Goal: Information Seeking & Learning: Learn about a topic

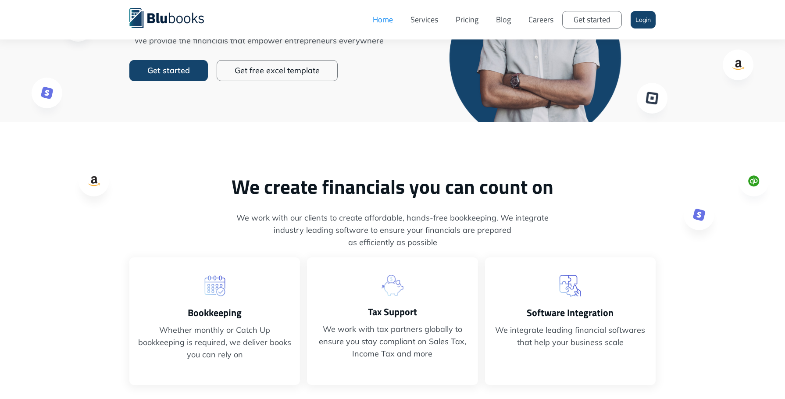
scroll to position [175, 0]
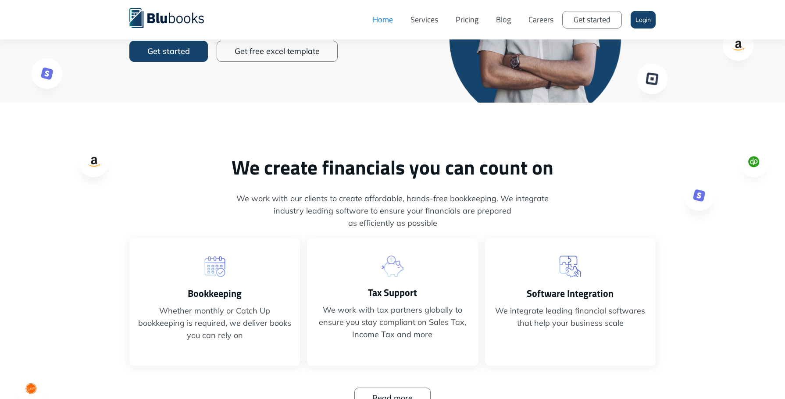
click at [390, 270] on img at bounding box center [393, 266] width 22 height 21
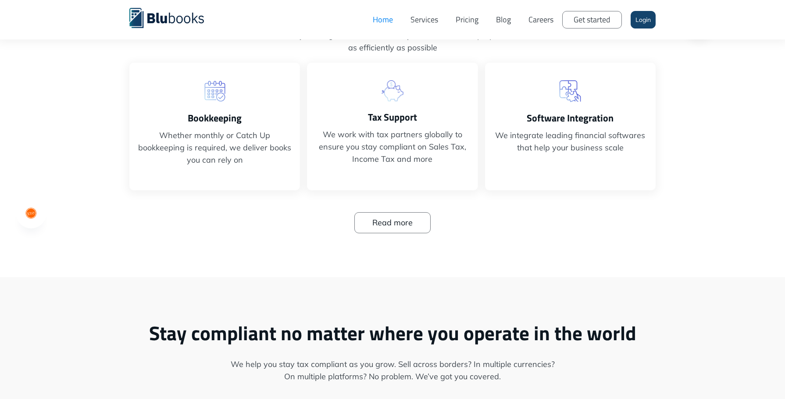
scroll to position [439, 0]
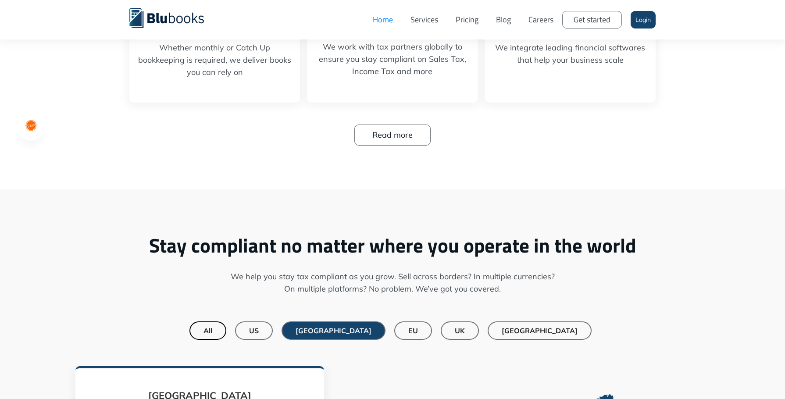
click at [378, 129] on link "Read more" at bounding box center [392, 135] width 76 height 21
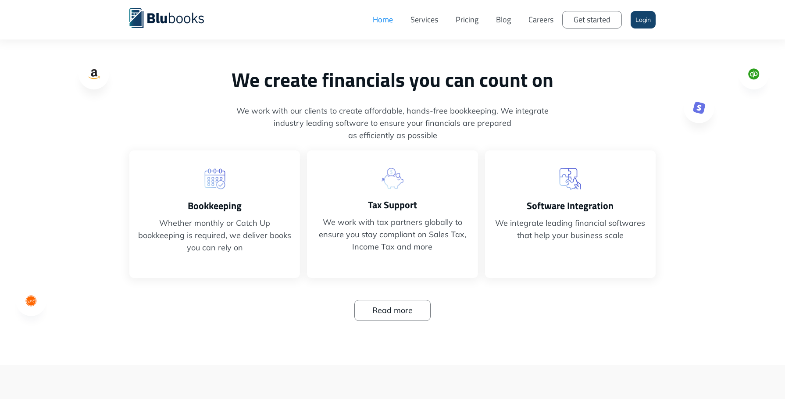
scroll to position [0, 0]
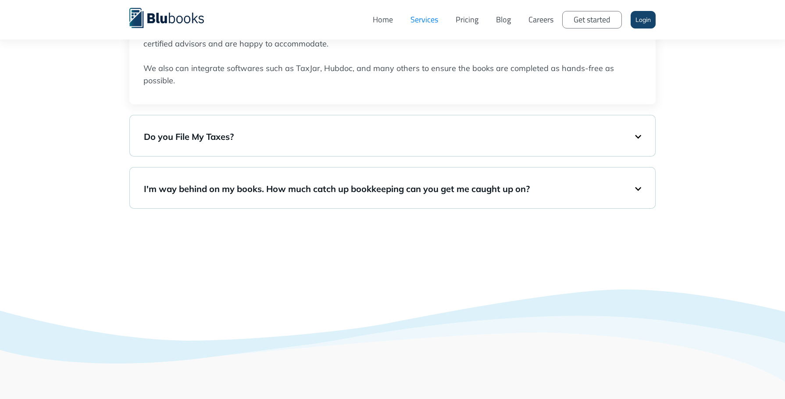
scroll to position [1579, 0]
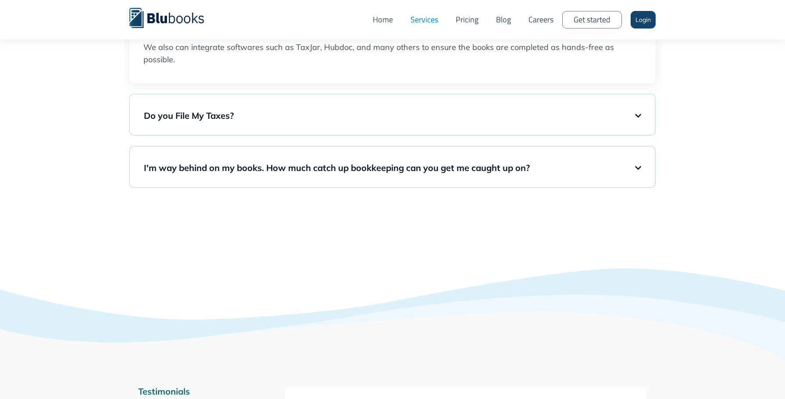
click at [362, 164] on h5 "I'm way behind on my books. How much catch up bookkeeping can you get me caught…" at bounding box center [389, 168] width 491 height 12
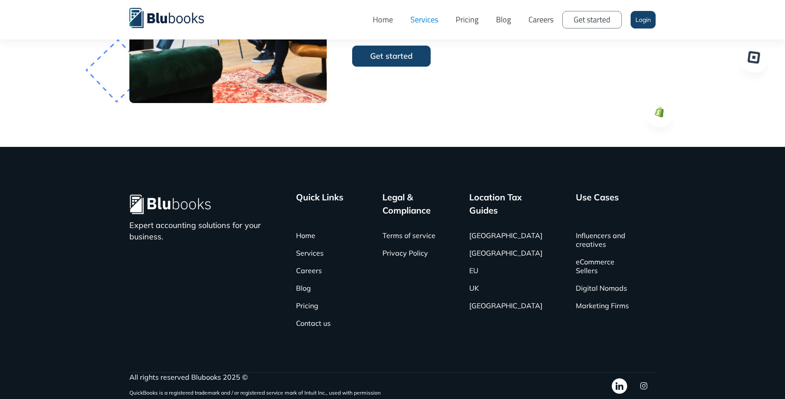
scroll to position [2327, 0]
click at [506, 304] on link "[GEOGRAPHIC_DATA]" at bounding box center [505, 306] width 73 height 18
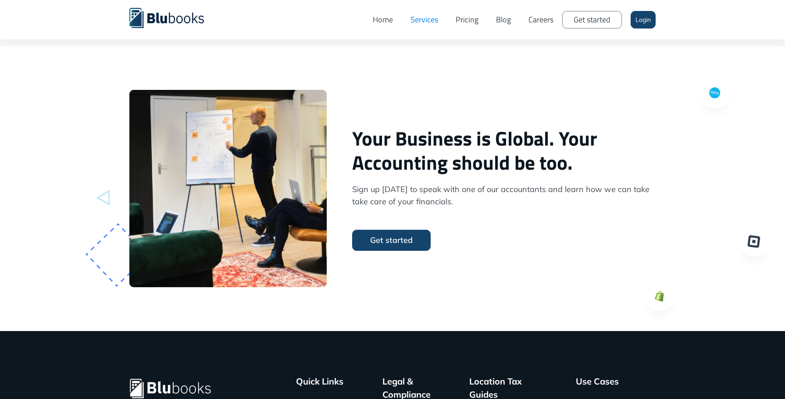
scroll to position [2193, 0]
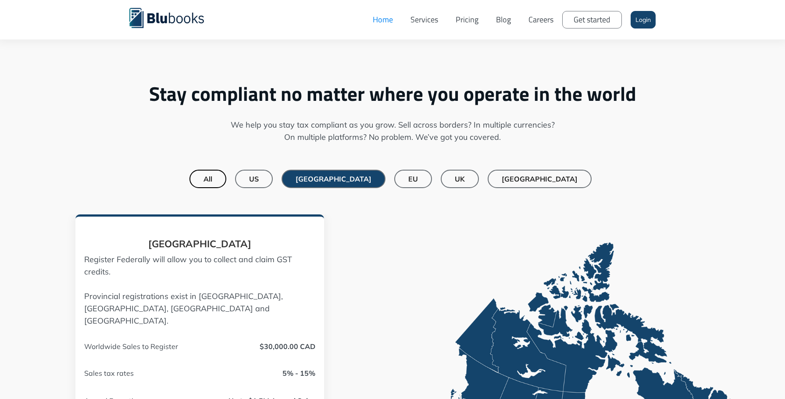
scroll to position [570, 0]
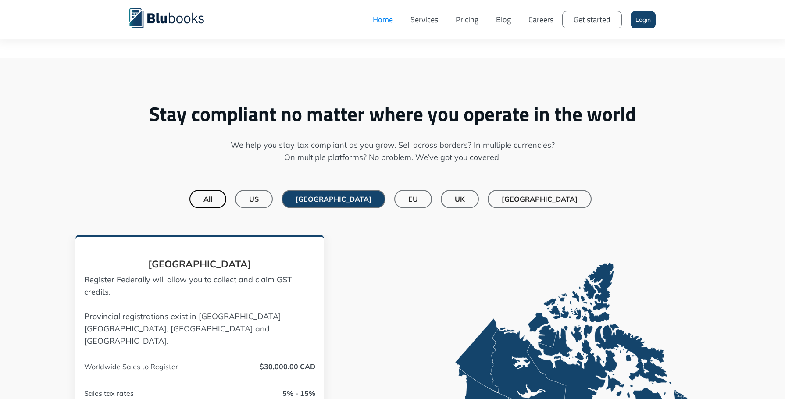
click at [533, 198] on link "[GEOGRAPHIC_DATA]" at bounding box center [540, 199] width 104 height 18
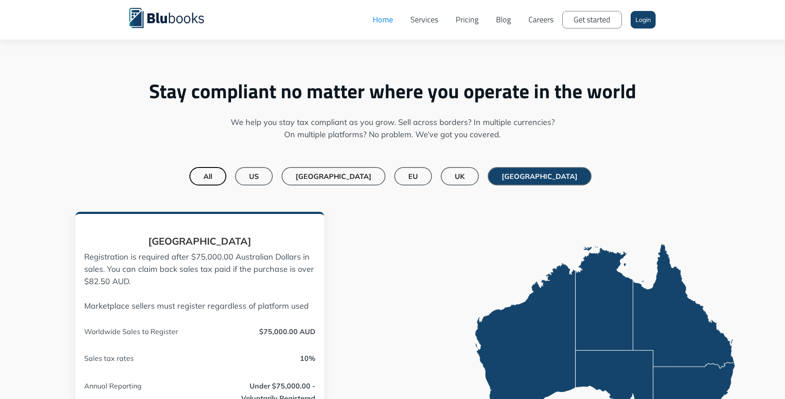
scroll to position [614, 0]
